Goal: Task Accomplishment & Management: Complete application form

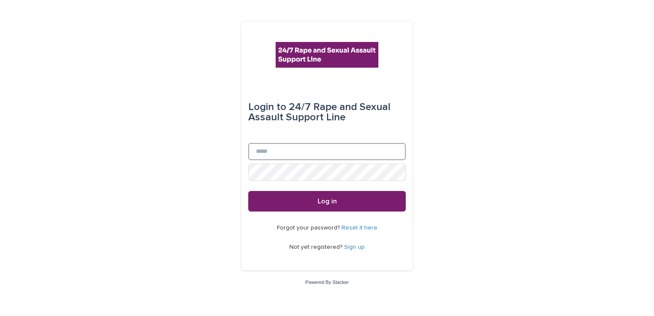
click at [277, 155] on input "Email" at bounding box center [327, 151] width 158 height 17
type input "**********"
click at [248, 191] on button "Log in" at bounding box center [327, 201] width 158 height 21
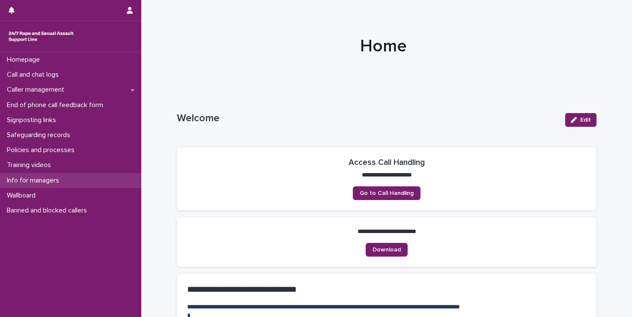
click at [44, 180] on p "Info for managers" at bounding box center [34, 180] width 62 height 8
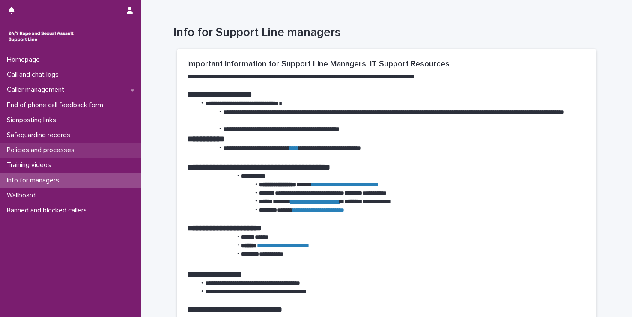
click at [56, 152] on p "Policies and processes" at bounding box center [42, 150] width 78 height 8
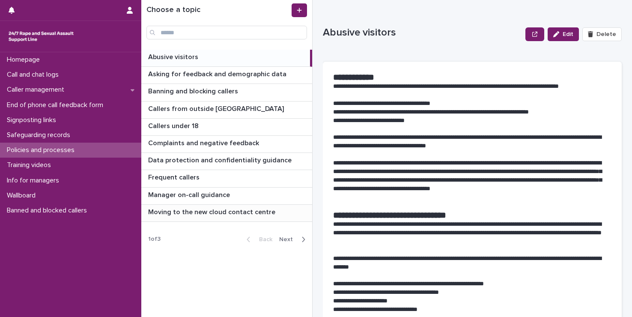
click at [182, 212] on p "Moving to the new cloud contact centre" at bounding box center [212, 211] width 129 height 10
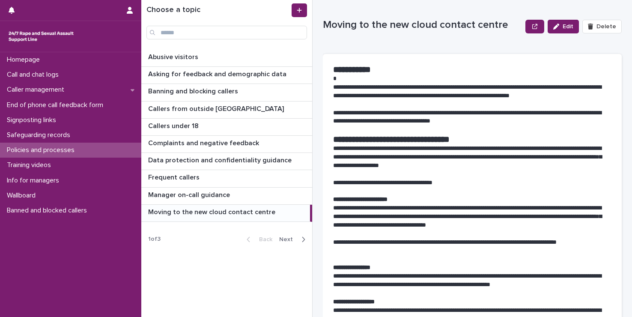
scroll to position [8, 0]
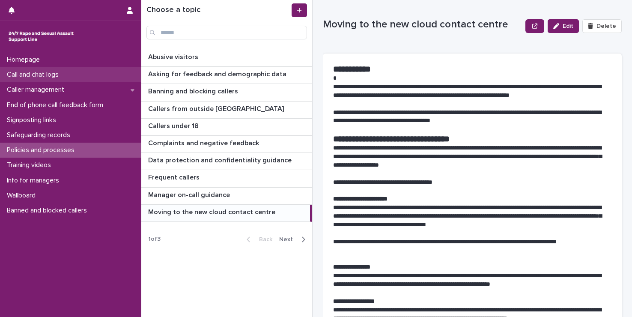
click at [52, 74] on p "Call and chat logs" at bounding box center [34, 75] width 62 height 8
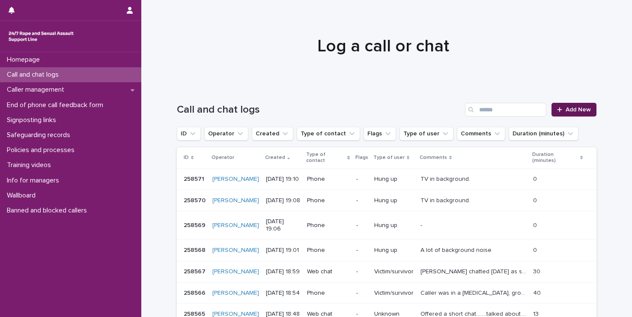
click at [565, 109] on span "Add New" at bounding box center [577, 110] width 25 height 6
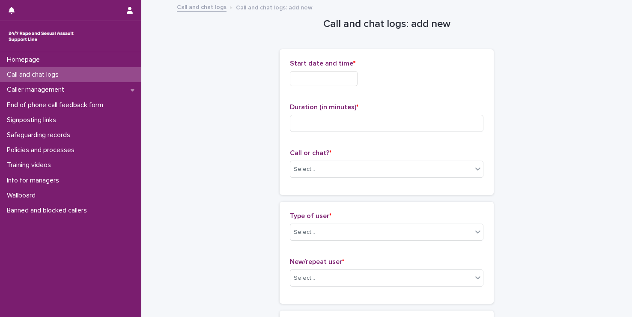
click at [334, 86] on div "Start date and time *" at bounding box center [386, 76] width 193 height 33
click at [334, 80] on input "text" at bounding box center [324, 78] width 68 height 15
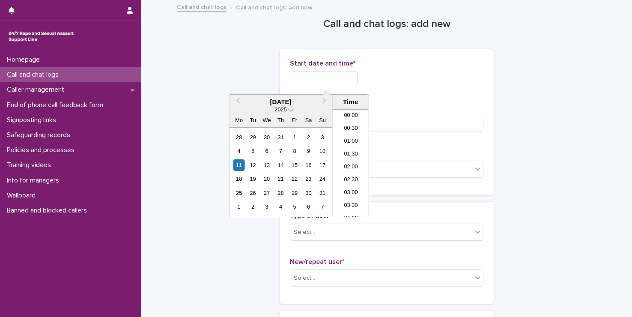
scroll to position [441, 0]
click at [358, 160] on li "19:00" at bounding box center [351, 163] width 36 height 13
type input "**********"
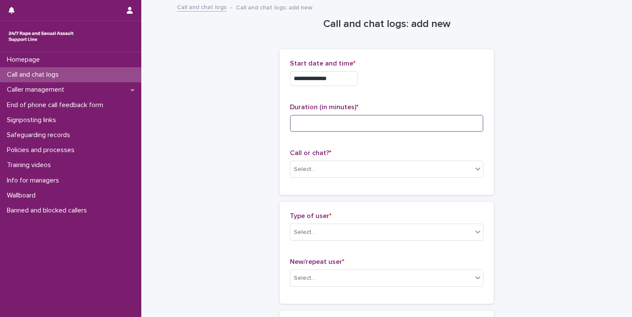
click at [348, 125] on input at bounding box center [386, 123] width 193 height 17
type input "*"
click at [337, 167] on div "Select..." at bounding box center [381, 169] width 182 height 14
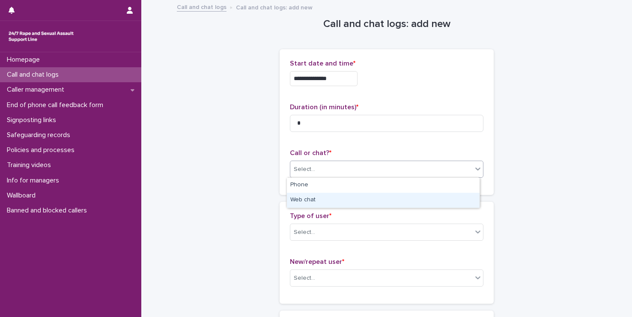
click at [325, 207] on div "Web chat" at bounding box center [383, 200] width 193 height 15
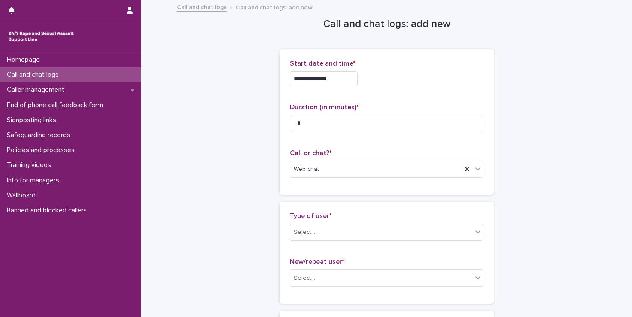
click at [326, 222] on div "Type of user * Select..." at bounding box center [386, 230] width 193 height 36
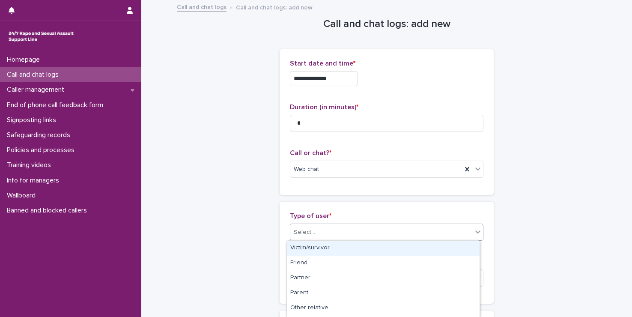
click at [326, 228] on div "Select..." at bounding box center [381, 232] width 182 height 14
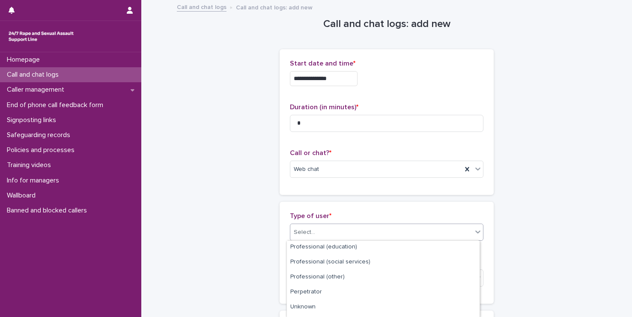
scroll to position [148, 0]
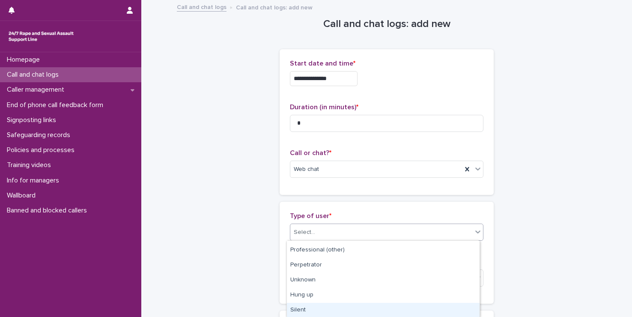
click at [376, 309] on div "Silent" at bounding box center [383, 310] width 193 height 15
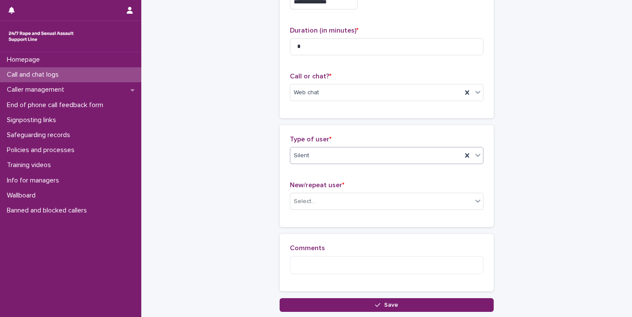
scroll to position [87, 0]
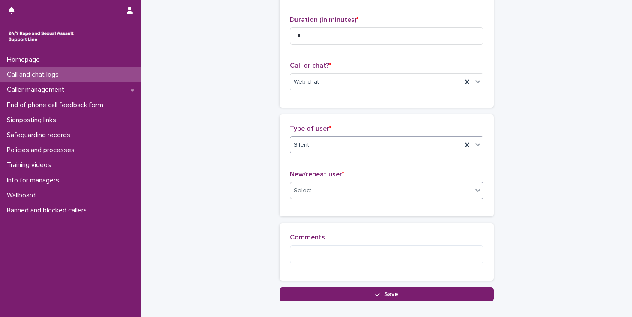
click at [318, 191] on div "Select..." at bounding box center [381, 191] width 182 height 14
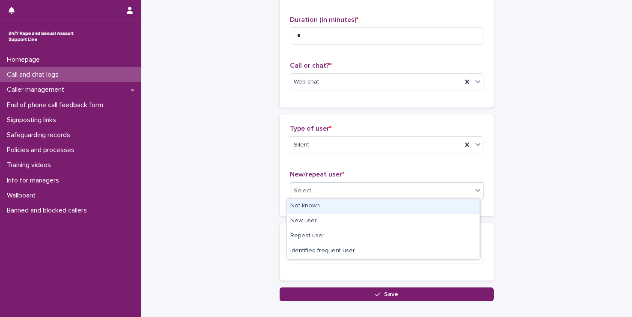
click at [327, 205] on div "Not known" at bounding box center [383, 206] width 193 height 15
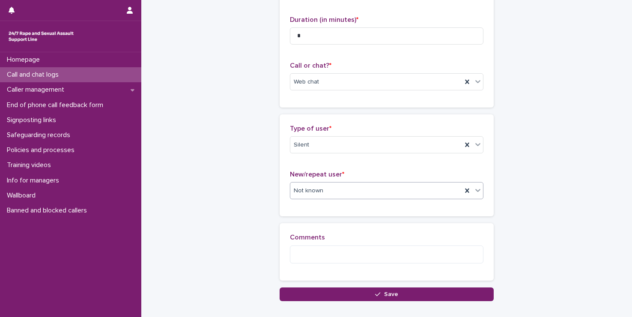
click at [354, 264] on div "Comments" at bounding box center [386, 251] width 193 height 37
click at [354, 259] on textarea at bounding box center [386, 254] width 193 height 18
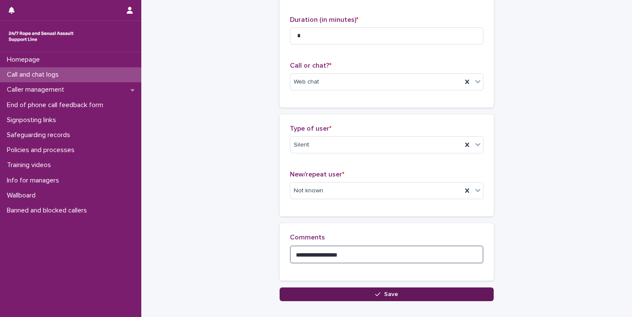
type textarea "**********"
click at [384, 291] on span "Save" at bounding box center [391, 294] width 14 height 6
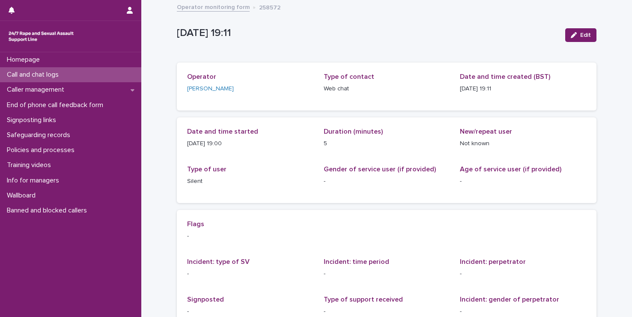
click at [61, 73] on p "Call and chat logs" at bounding box center [34, 75] width 62 height 8
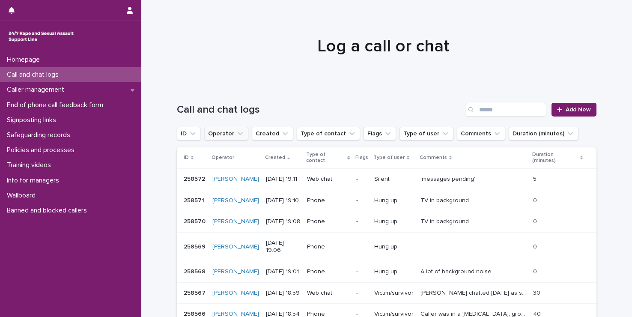
click at [221, 138] on button "Operator" at bounding box center [226, 134] width 44 height 14
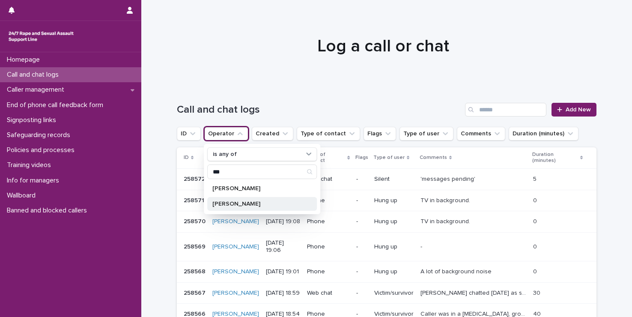
type input "***"
click at [231, 205] on p "Larisa Ladaru" at bounding box center [257, 204] width 91 height 6
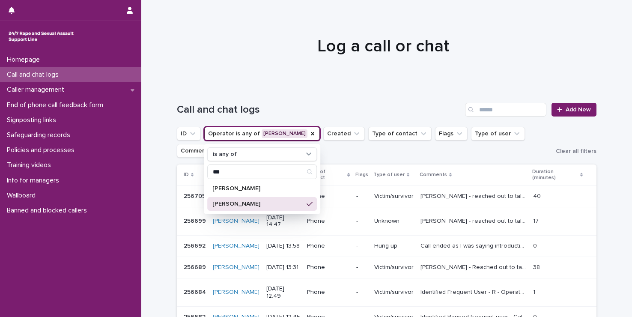
click at [281, 90] on div "Call and chat logs Add New" at bounding box center [387, 106] width 420 height 41
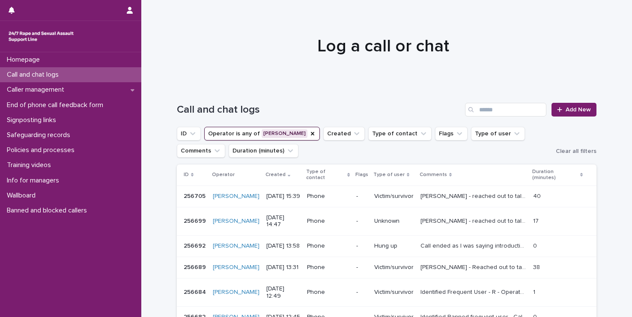
click at [472, 191] on p "Lucy - reached out to talk about her experience with SV and how she has been do…" at bounding box center [473, 195] width 107 height 9
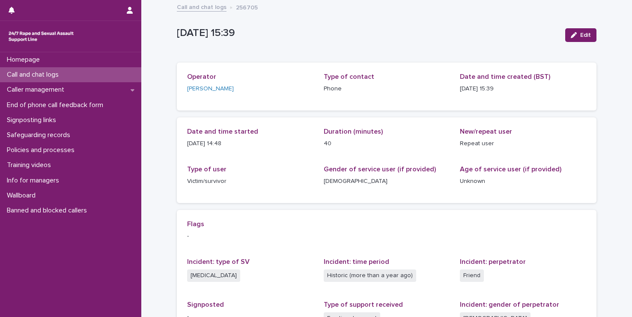
scroll to position [138, 0]
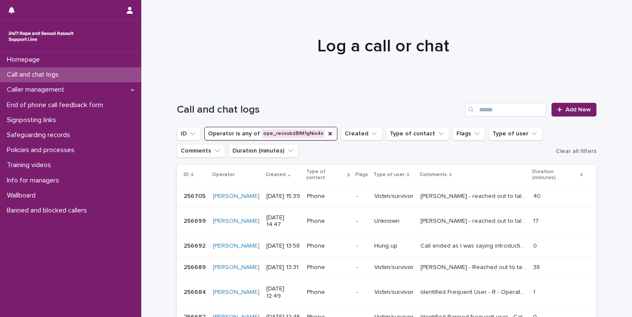
click at [441, 214] on div "Laura - reached out to talk about her experience with SV. We discussed her feel…" at bounding box center [473, 221] width 106 height 14
click at [64, 62] on div "Homepage" at bounding box center [70, 59] width 141 height 15
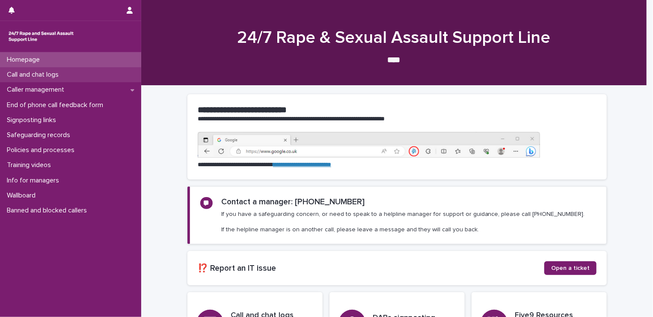
click at [37, 71] on p "Call and chat logs" at bounding box center [34, 75] width 62 height 8
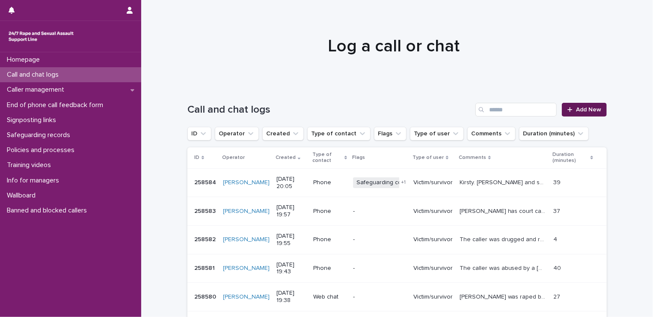
click at [591, 111] on span "Add New" at bounding box center [588, 110] width 25 height 6
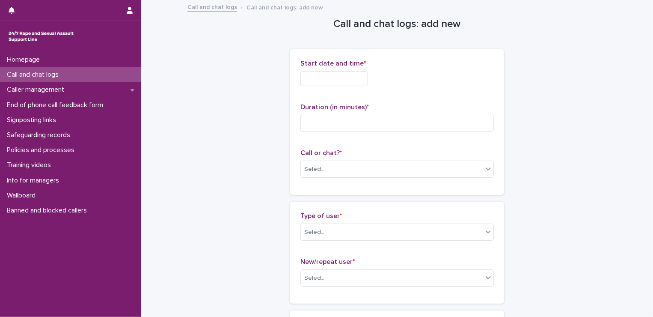
click at [308, 82] on input "text" at bounding box center [335, 78] width 68 height 15
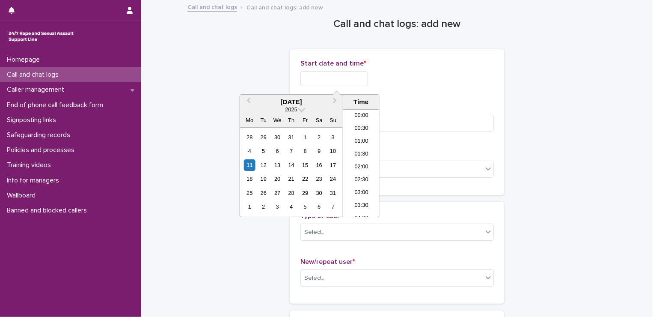
scroll to position [467, 0]
click at [362, 151] on li "19:30" at bounding box center [361, 150] width 36 height 13
type input "**********"
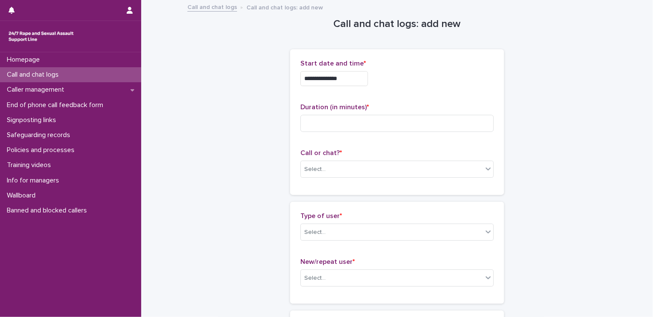
click at [353, 111] on p "Duration (in minutes) *" at bounding box center [397, 107] width 193 height 8
click at [351, 118] on input at bounding box center [397, 123] width 193 height 17
type input "**"
click at [345, 163] on div "Select..." at bounding box center [392, 169] width 182 height 14
click at [326, 204] on div "Web chat" at bounding box center [394, 200] width 193 height 15
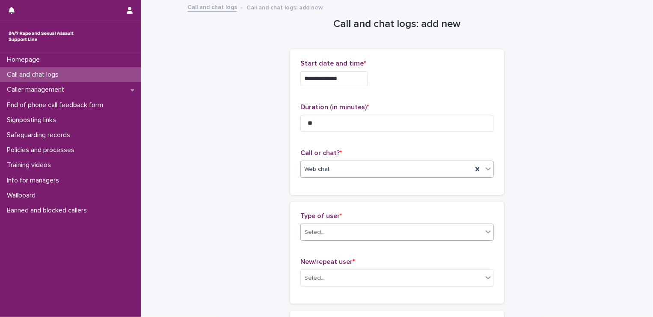
click at [327, 229] on input "text" at bounding box center [327, 232] width 1 height 7
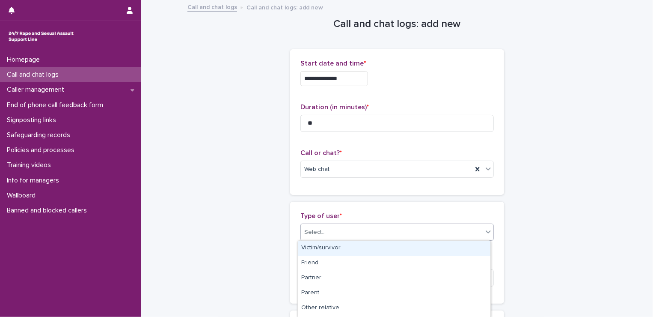
click at [315, 253] on div "Victim/survivor" at bounding box center [394, 248] width 193 height 15
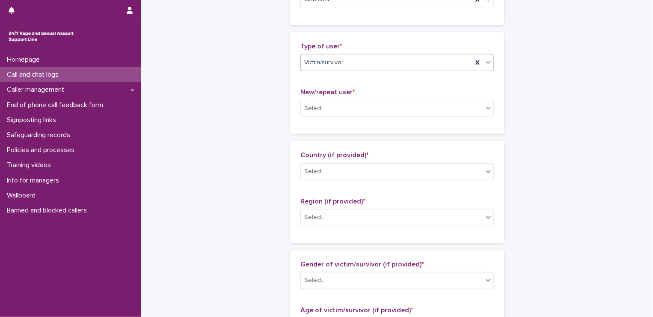
scroll to position [173, 0]
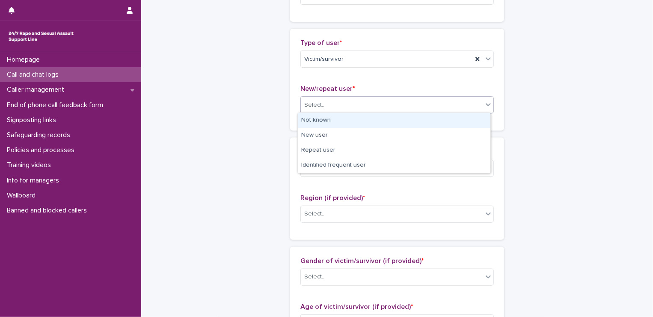
click at [310, 109] on div "Select..." at bounding box center [392, 105] width 182 height 14
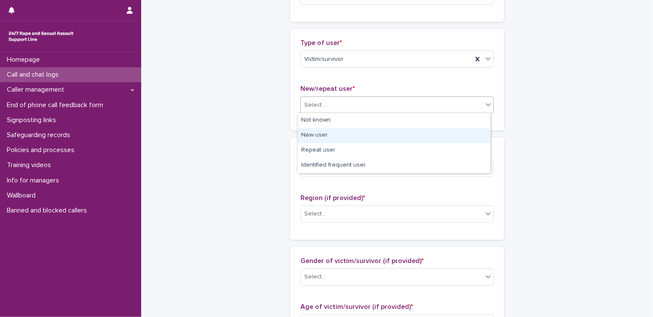
click at [314, 136] on div "New user" at bounding box center [394, 135] width 193 height 15
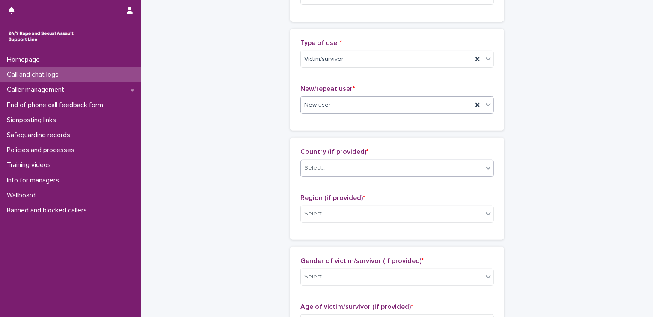
click at [321, 167] on div "Select..." at bounding box center [314, 168] width 21 height 9
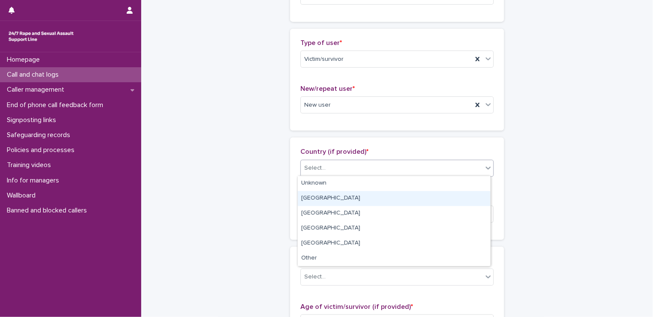
click at [316, 193] on div "England" at bounding box center [394, 198] width 193 height 15
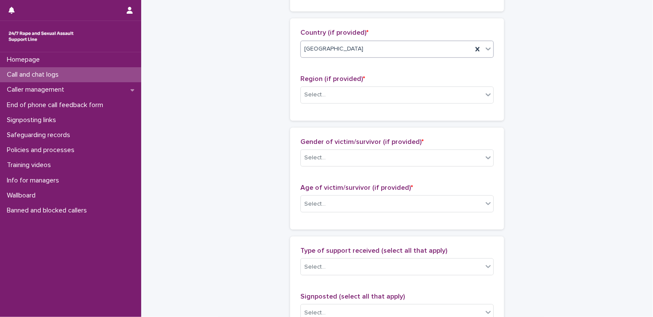
scroll to position [296, 0]
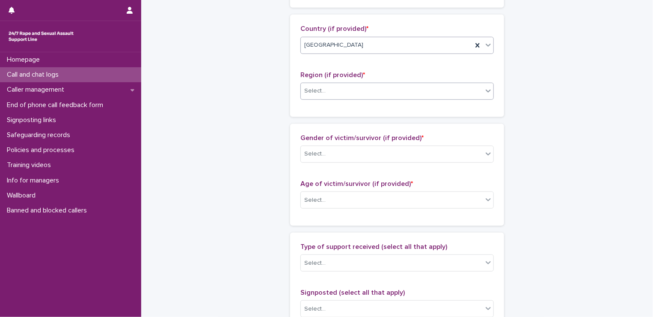
click at [311, 90] on div "Select..." at bounding box center [314, 90] width 21 height 9
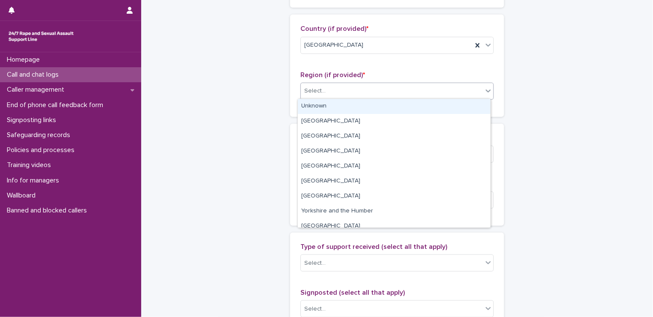
click at [310, 112] on div "Unknown" at bounding box center [394, 106] width 193 height 15
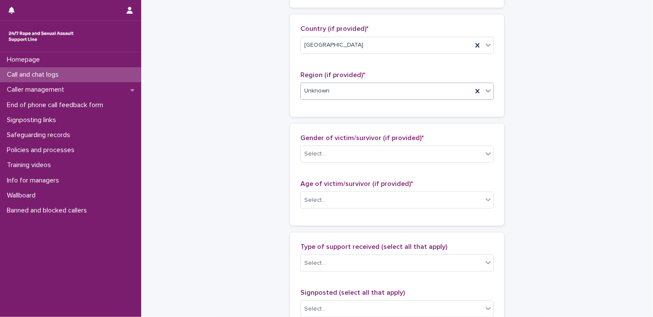
click at [313, 163] on div "Gender of victim/survivor (if provided) * Select..." at bounding box center [397, 152] width 193 height 36
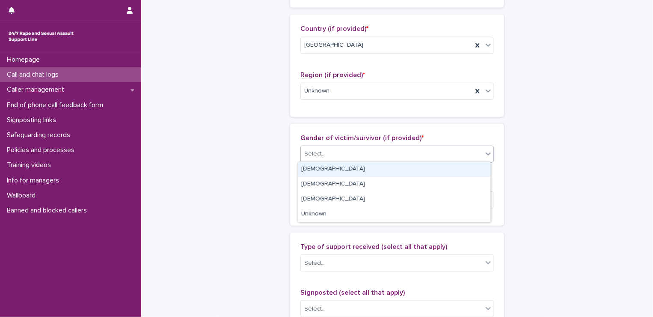
click at [317, 153] on div "Select..." at bounding box center [314, 153] width 21 height 9
click at [315, 175] on div "Female" at bounding box center [394, 169] width 193 height 15
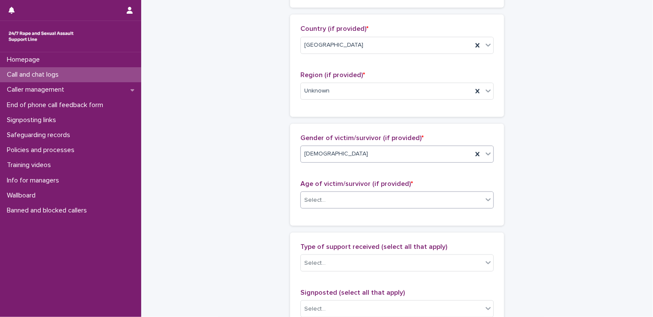
click at [312, 204] on div "Select..." at bounding box center [392, 200] width 182 height 14
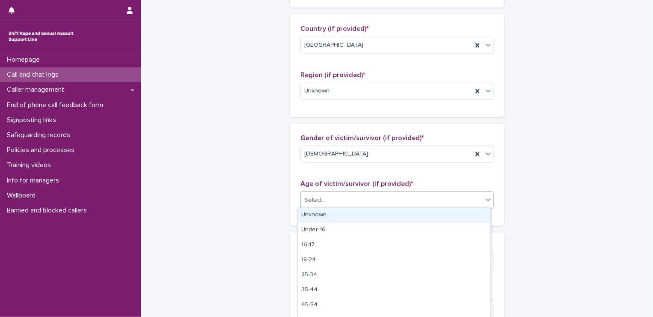
click at [309, 215] on div "Unknown" at bounding box center [394, 215] width 193 height 15
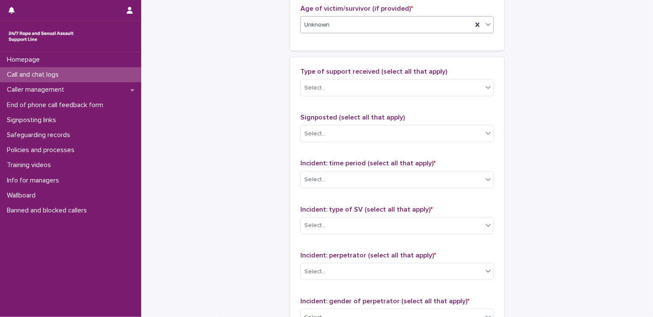
scroll to position [474, 0]
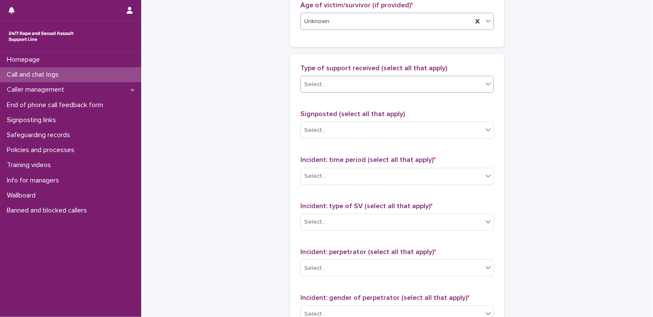
click at [312, 77] on div "Select..." at bounding box center [392, 84] width 182 height 14
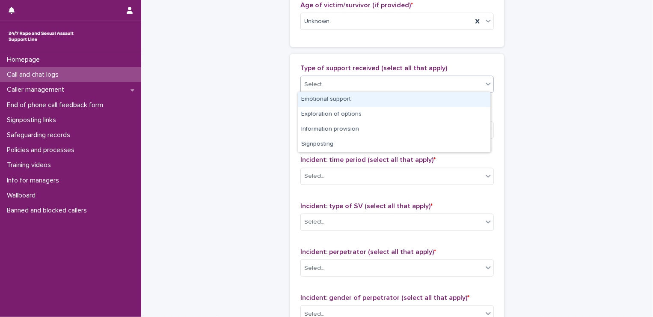
click at [312, 97] on div "Emotional support" at bounding box center [394, 99] width 193 height 15
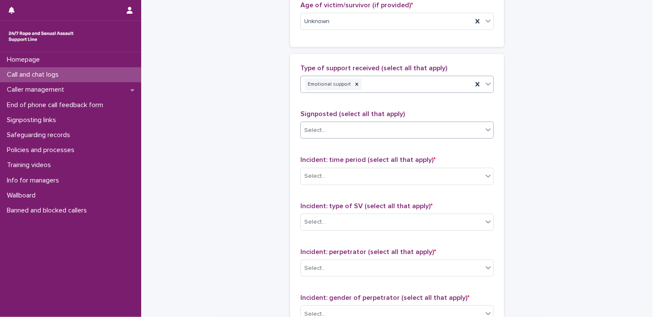
click at [315, 131] on div "Select..." at bounding box center [314, 130] width 21 height 9
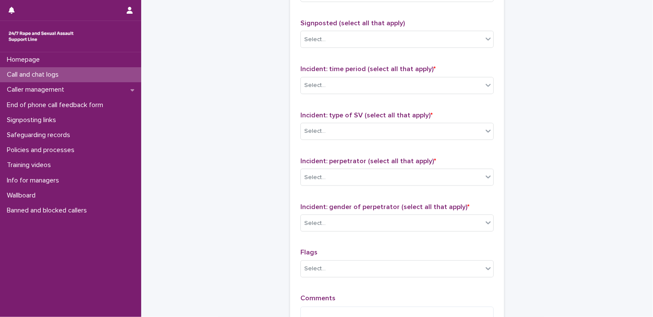
scroll to position [570, 0]
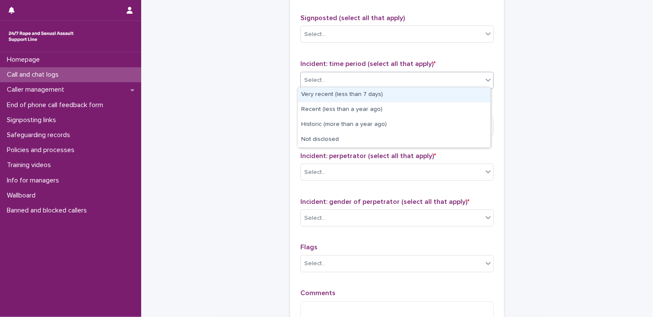
click at [330, 78] on div "Select..." at bounding box center [392, 80] width 182 height 14
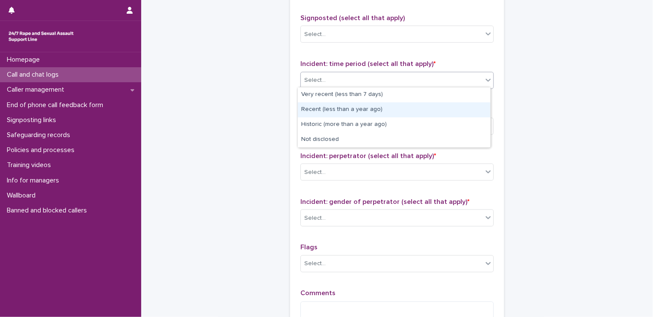
click at [324, 110] on div "Recent (less than a year ago)" at bounding box center [394, 109] width 193 height 15
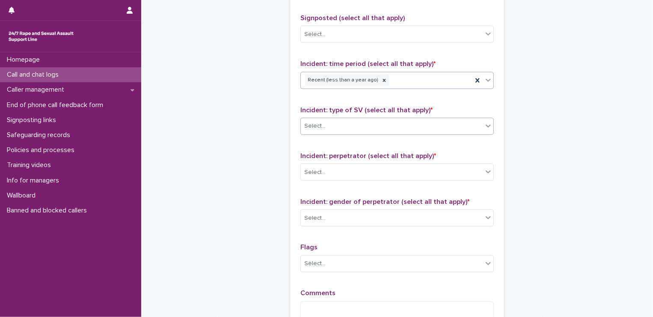
click at [315, 131] on div "Select..." at bounding box center [397, 126] width 193 height 17
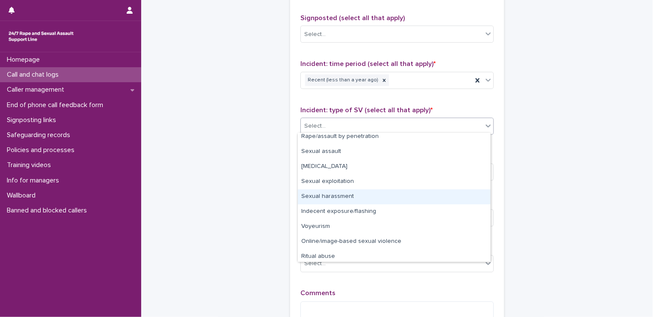
scroll to position [0, 0]
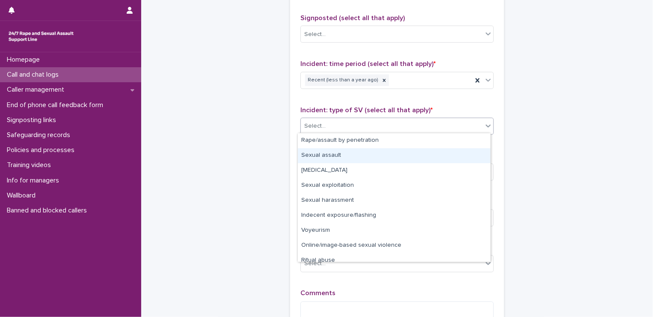
click at [337, 159] on div "Sexual assault" at bounding box center [394, 155] width 193 height 15
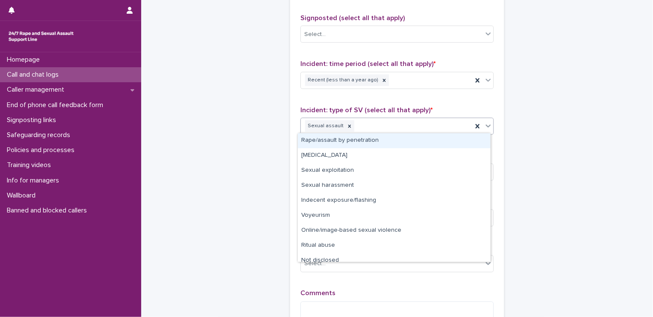
click at [363, 127] on div "Sexual assault" at bounding box center [387, 126] width 172 height 15
click at [363, 134] on div "Rape/assault by penetration" at bounding box center [394, 140] width 193 height 15
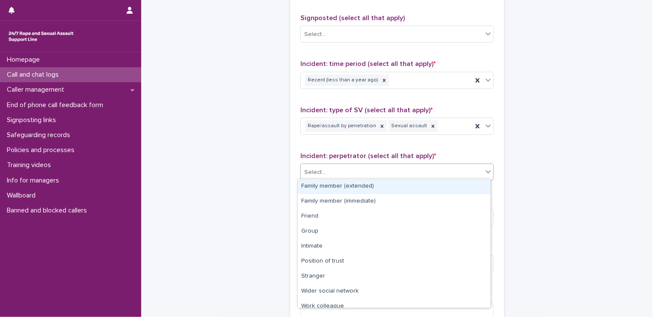
click at [335, 171] on div "Select..." at bounding box center [392, 172] width 182 height 14
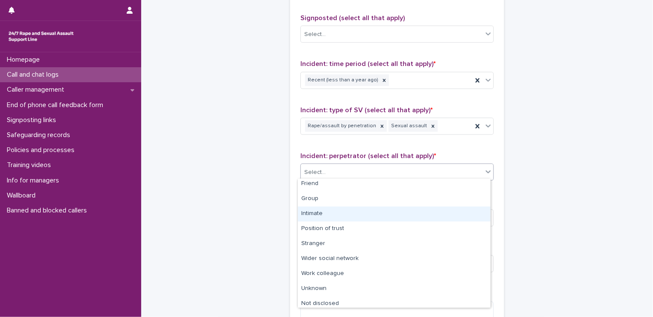
scroll to position [36, 0]
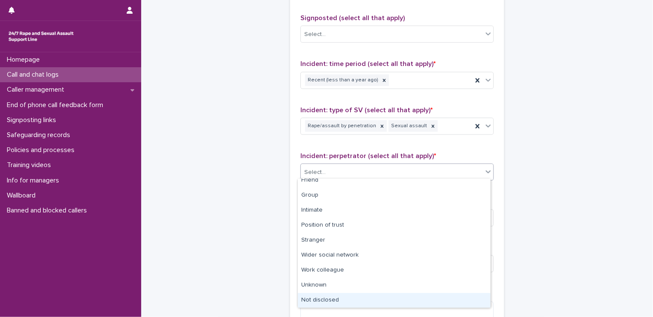
click at [328, 299] on div "Not disclosed" at bounding box center [394, 300] width 193 height 15
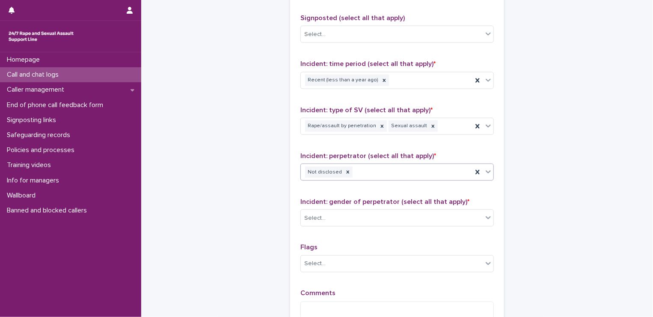
click at [329, 229] on div "Incident: gender of perpetrator (select all that apply) * Select..." at bounding box center [397, 216] width 193 height 36
click at [333, 217] on div "Select..." at bounding box center [392, 218] width 182 height 14
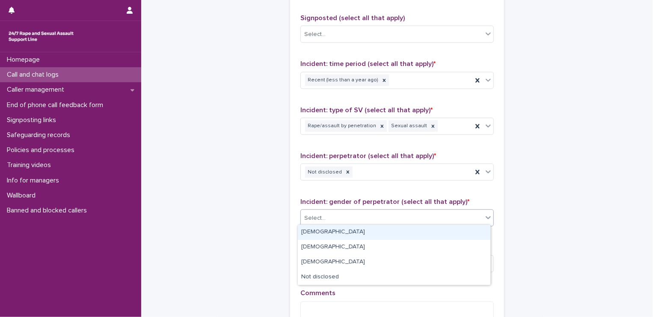
click at [325, 232] on div "Male" at bounding box center [394, 232] width 193 height 15
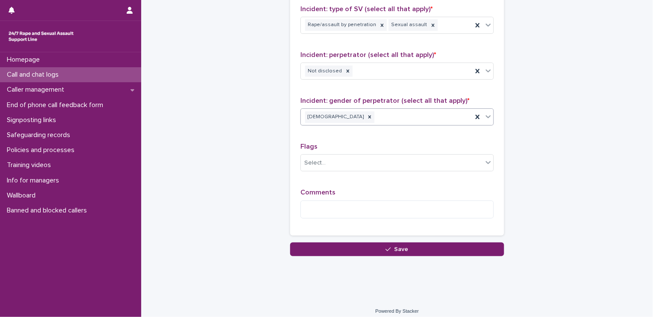
scroll to position [675, 0]
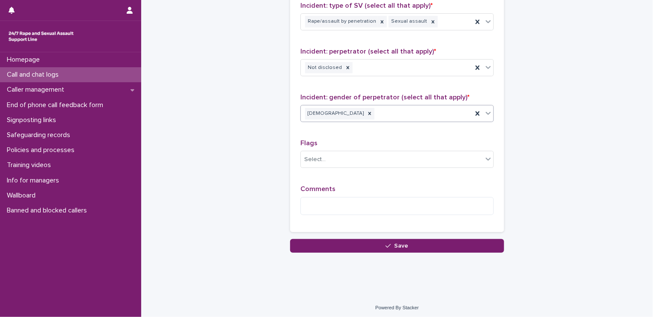
click at [319, 225] on div "Type of support received (select all that apply) Emotional support Signposted (…" at bounding box center [397, 43] width 214 height 378
click at [324, 209] on textarea at bounding box center [397, 206] width 193 height 18
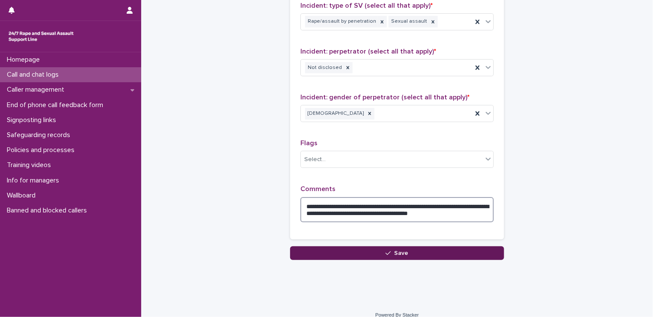
type textarea "**********"
click at [408, 248] on button "Save" at bounding box center [397, 253] width 214 height 14
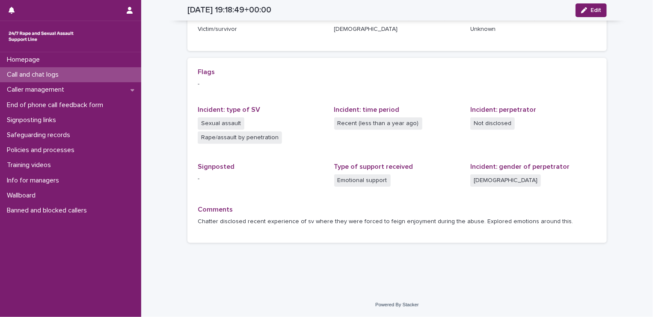
scroll to position [152, 0]
click at [22, 56] on p "Homepage" at bounding box center [24, 60] width 43 height 8
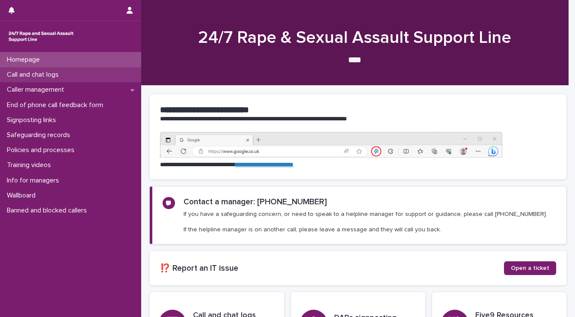
click at [64, 68] on div "Call and chat logs" at bounding box center [70, 74] width 141 height 15
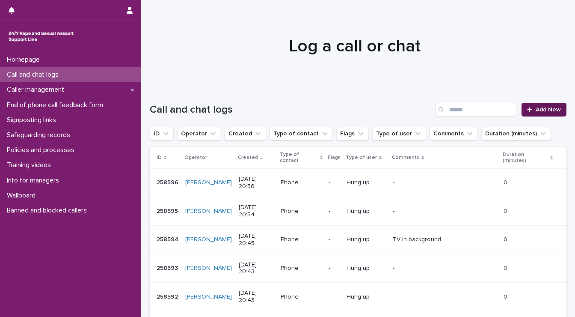
click at [539, 113] on link "Add New" at bounding box center [544, 110] width 45 height 14
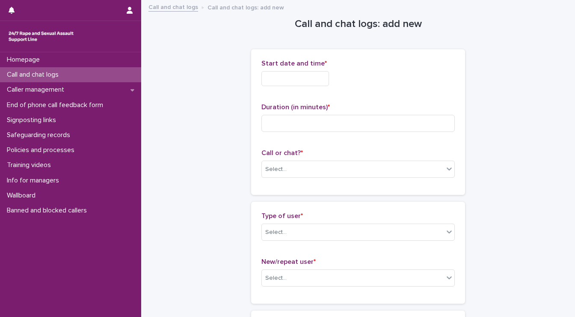
click at [307, 71] on input "text" at bounding box center [296, 78] width 68 height 15
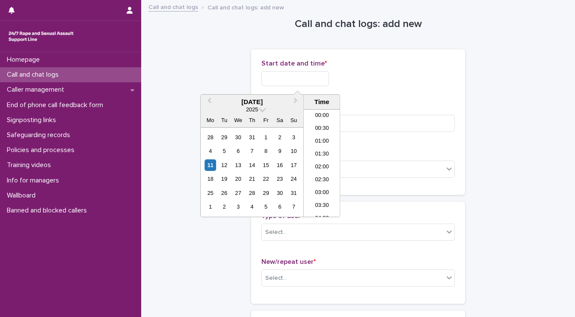
scroll to position [479, 0]
click at [317, 162] on li "20:30" at bounding box center [322, 163] width 36 height 13
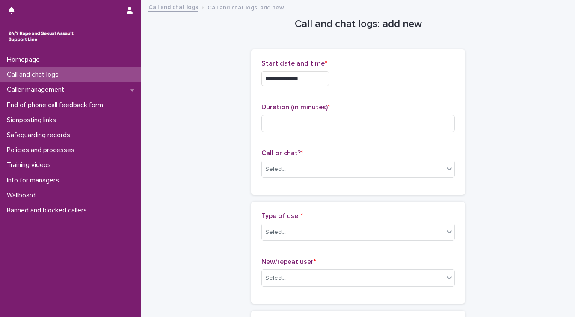
click at [317, 82] on input "**********" at bounding box center [296, 78] width 68 height 15
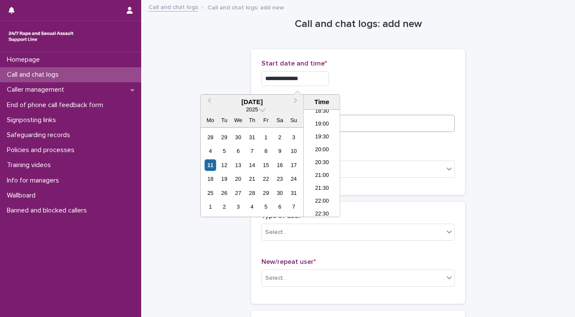
type input "**********"
click at [423, 125] on input at bounding box center [358, 123] width 193 height 17
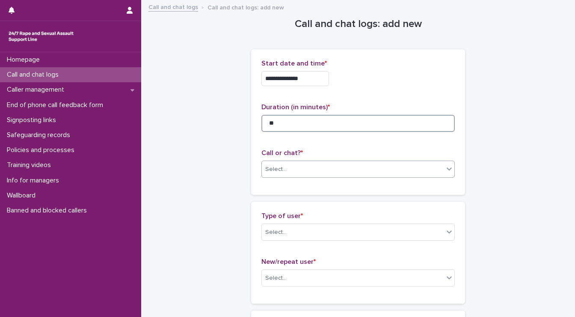
type input "**"
click at [374, 164] on div "Select..." at bounding box center [353, 169] width 182 height 14
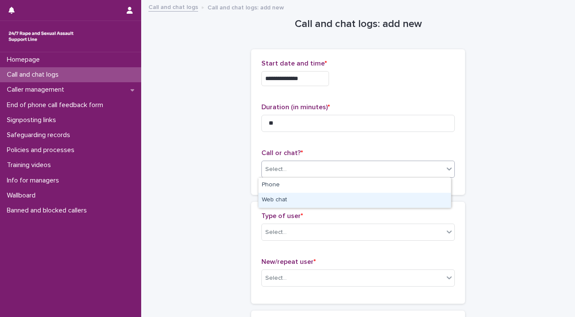
click at [340, 196] on div "Web chat" at bounding box center [355, 200] width 193 height 15
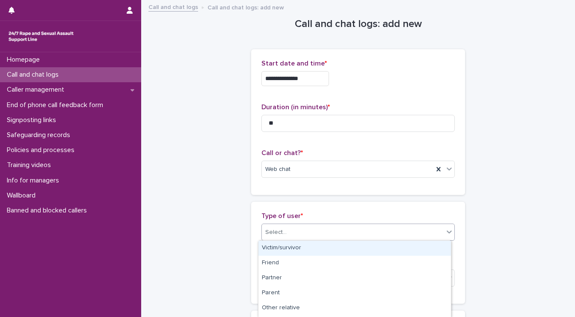
click at [327, 226] on div "Select..." at bounding box center [353, 232] width 182 height 14
click at [318, 244] on div "Victim/survivor" at bounding box center [355, 248] width 193 height 15
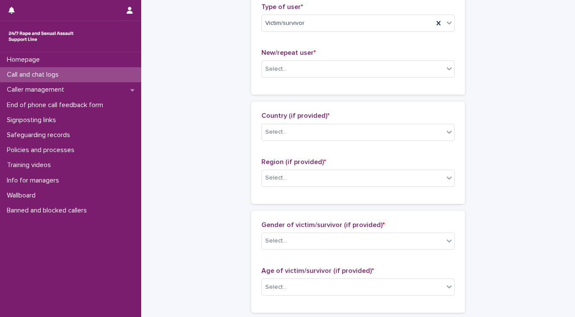
scroll to position [214, 0]
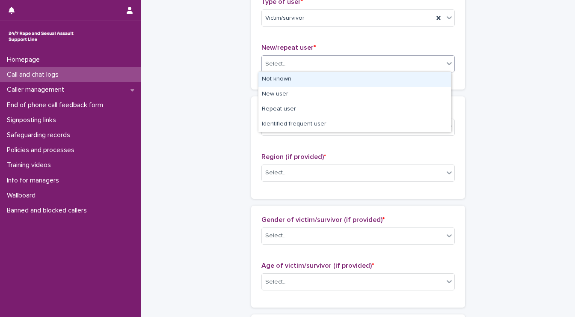
click at [273, 63] on div "Select..." at bounding box center [275, 64] width 21 height 9
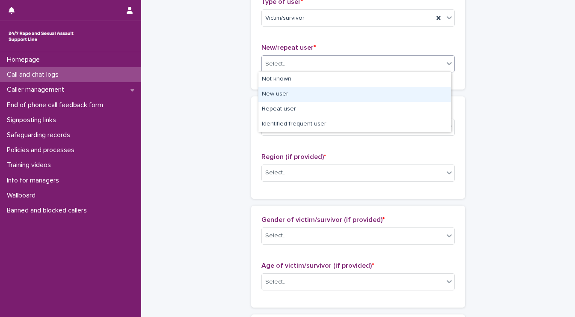
click at [277, 96] on div "New user" at bounding box center [355, 94] width 193 height 15
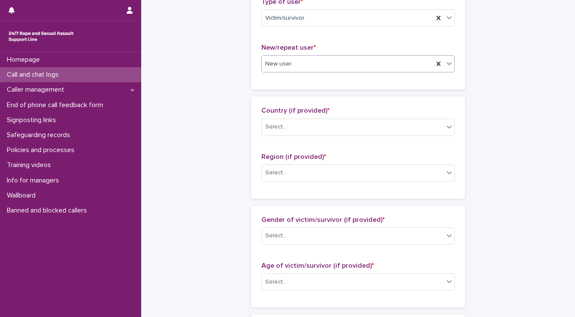
click at [277, 119] on div "Select..." at bounding box center [358, 127] width 193 height 17
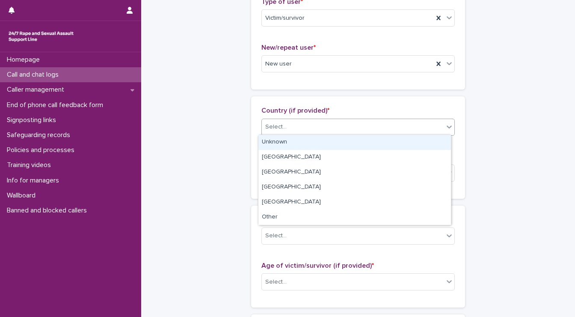
click at [277, 122] on div "Select..." at bounding box center [275, 126] width 21 height 9
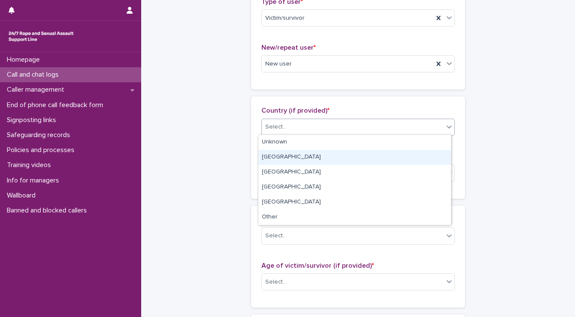
click at [274, 155] on div "England" at bounding box center [355, 157] width 193 height 15
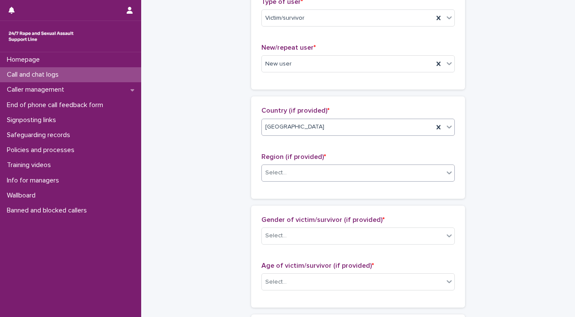
click at [274, 168] on div "Select..." at bounding box center [275, 172] width 21 height 9
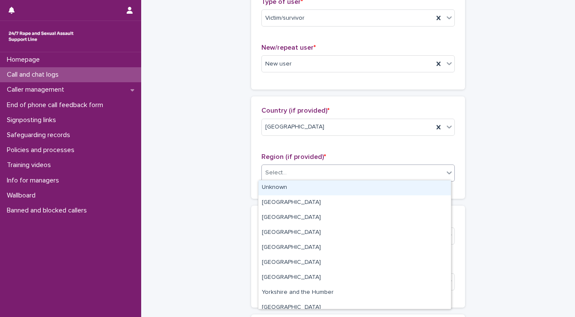
click at [274, 187] on div "Unknown" at bounding box center [355, 187] width 193 height 15
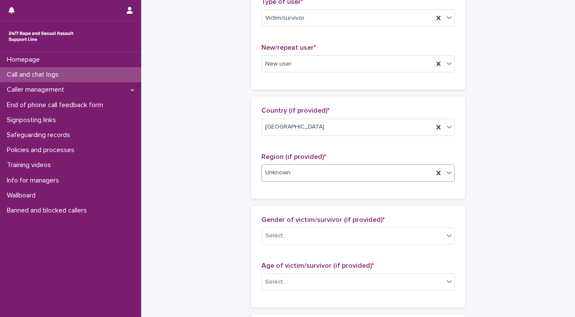
click at [217, 208] on div "**********" at bounding box center [358, 250] width 417 height 926
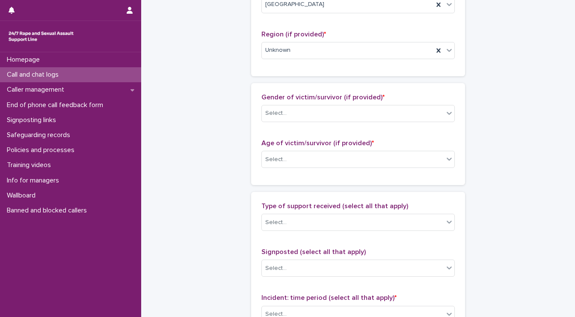
scroll to position [337, 0]
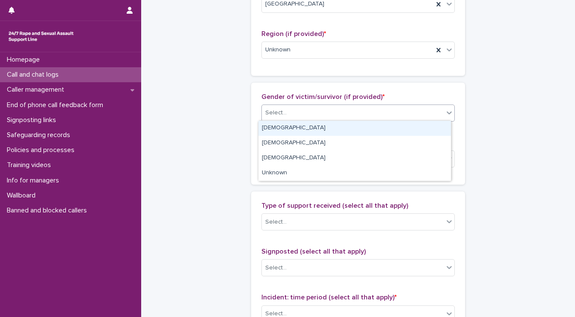
click at [295, 115] on div "Select..." at bounding box center [353, 113] width 182 height 14
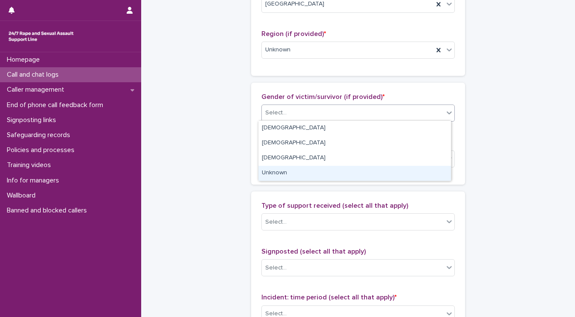
click at [278, 173] on div "Unknown" at bounding box center [355, 173] width 193 height 15
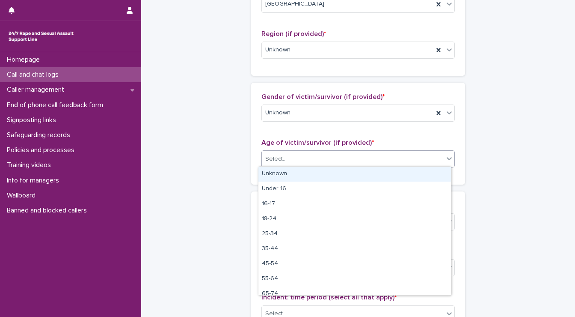
click at [288, 156] on input "text" at bounding box center [288, 158] width 1 height 7
click at [279, 171] on div "Unknown" at bounding box center [355, 174] width 193 height 15
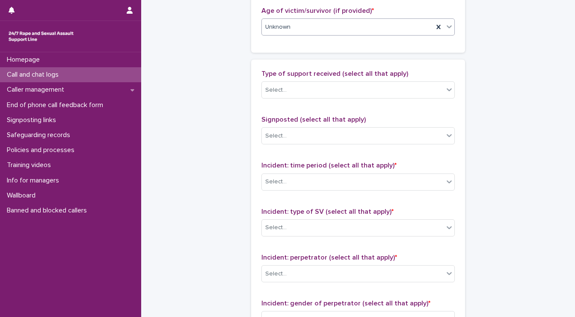
scroll to position [470, 0]
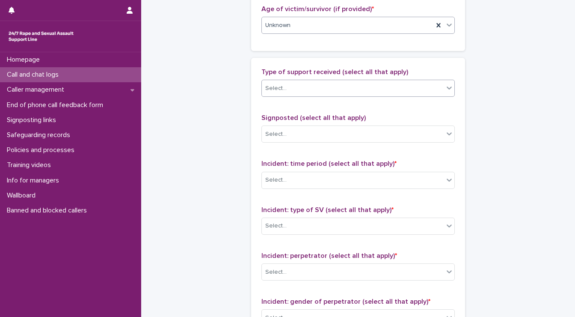
click at [283, 84] on div "Select..." at bounding box center [275, 88] width 21 height 9
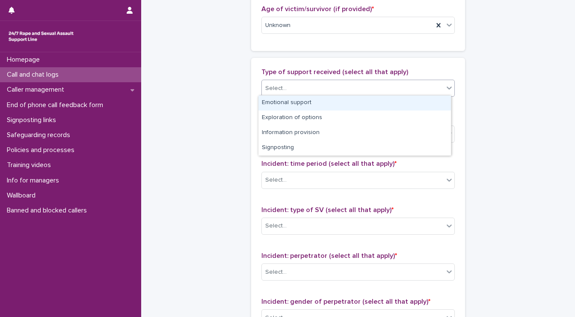
click at [281, 97] on div "Emotional support" at bounding box center [355, 102] width 193 height 15
click at [332, 85] on div "Emotional support" at bounding box center [348, 88] width 172 height 15
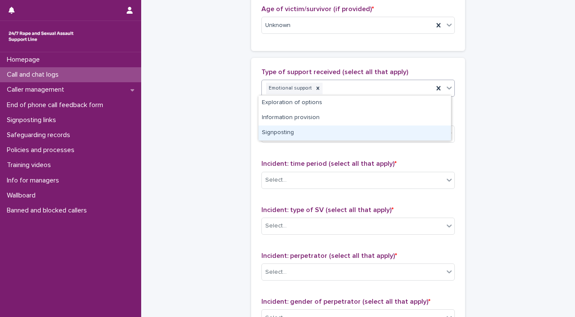
click at [300, 136] on div "Signposting" at bounding box center [355, 132] width 193 height 15
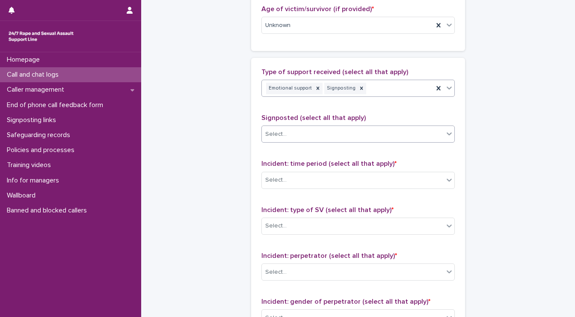
click at [300, 127] on div "Select..." at bounding box center [353, 134] width 182 height 14
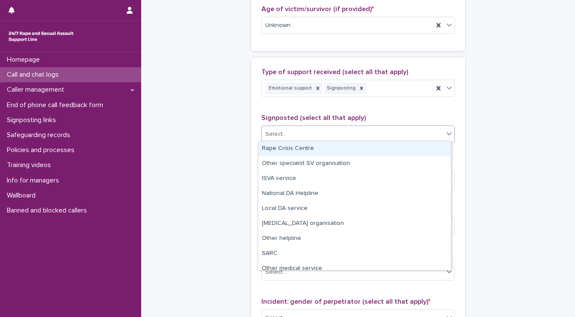
click at [297, 146] on div "Rape Crisis Centre" at bounding box center [355, 148] width 193 height 15
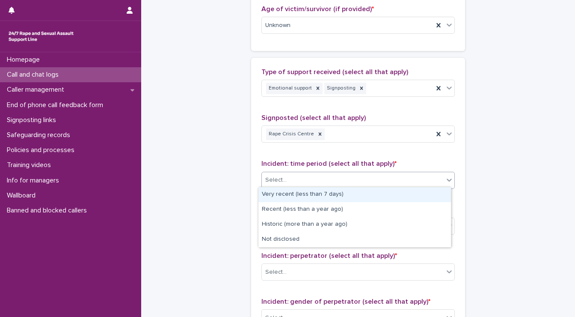
click at [275, 182] on div "Select..." at bounding box center [275, 180] width 21 height 9
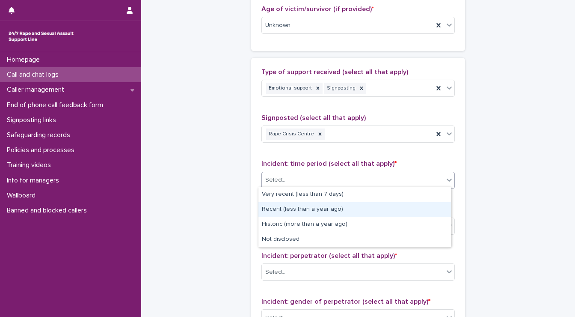
click at [273, 208] on div "Recent (less than a year ago)" at bounding box center [355, 209] width 193 height 15
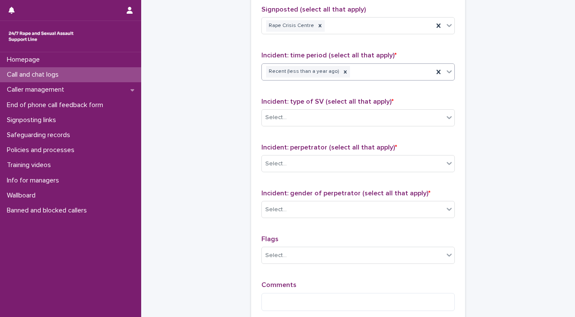
scroll to position [592, 0]
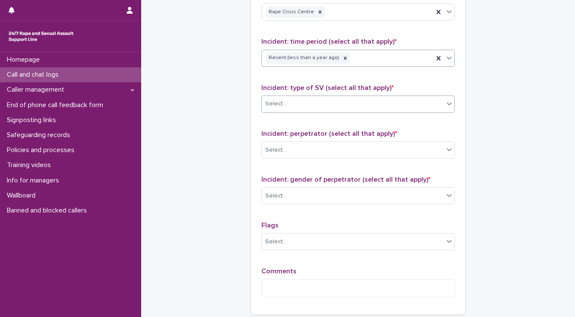
click at [273, 106] on div "Select..." at bounding box center [275, 103] width 21 height 9
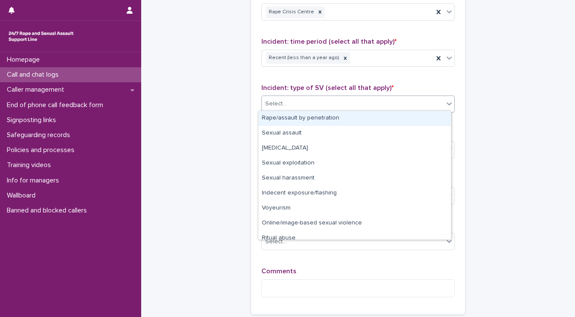
click at [274, 121] on div "Rape/assault by penetration" at bounding box center [355, 118] width 193 height 15
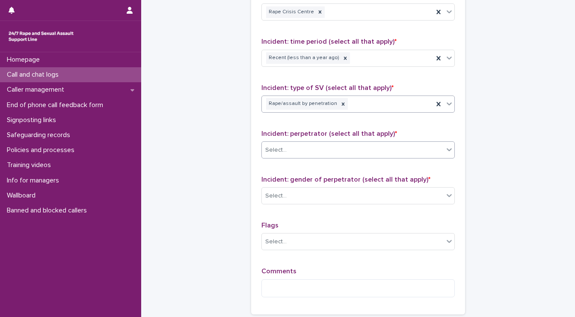
click at [275, 143] on div "Select..." at bounding box center [353, 150] width 182 height 14
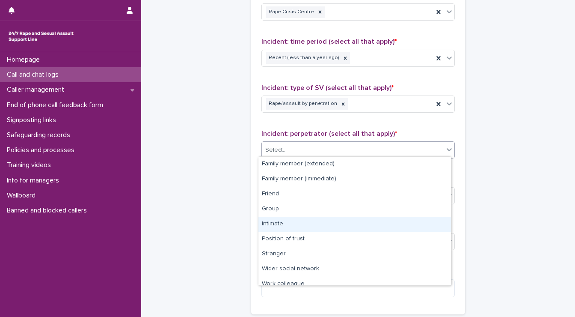
click at [275, 217] on div "Intimate" at bounding box center [355, 224] width 193 height 15
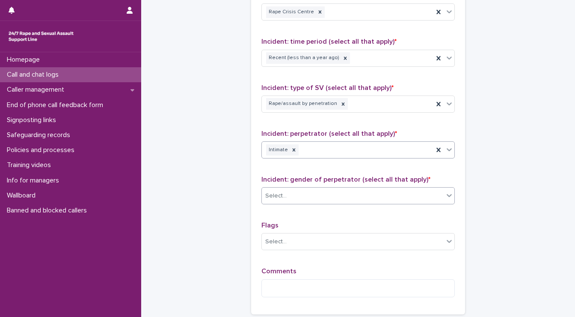
click at [286, 187] on div "Select..." at bounding box center [358, 195] width 193 height 17
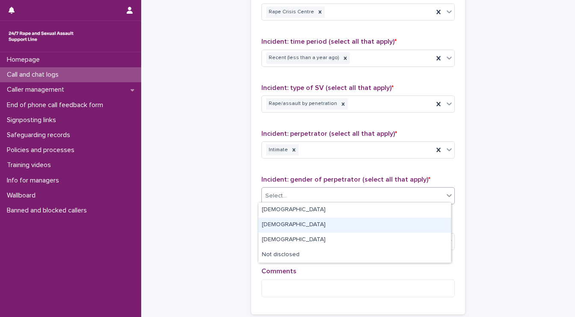
click at [277, 224] on div "Female" at bounding box center [355, 224] width 193 height 15
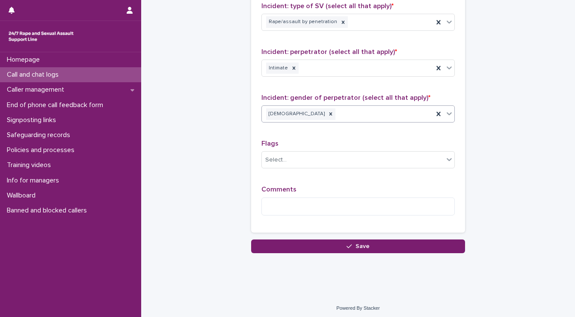
scroll to position [675, 0]
click at [293, 215] on div "Comments" at bounding box center [358, 203] width 193 height 37
click at [296, 209] on textarea at bounding box center [358, 206] width 193 height 18
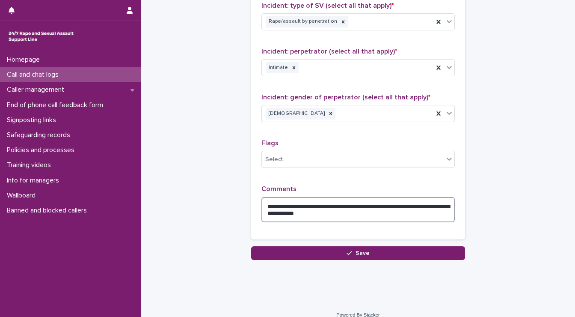
type textarea "**********"
click at [373, 239] on div "**********" at bounding box center [358, 50] width 214 height 393
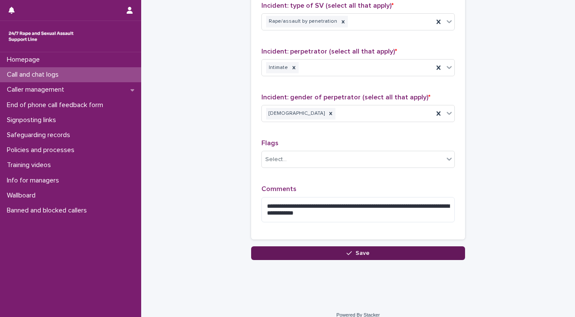
click at [375, 246] on button "Save" at bounding box center [358, 253] width 214 height 14
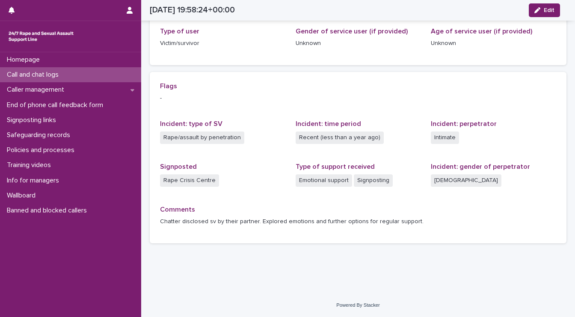
scroll to position [138, 0]
